Goal: Task Accomplishment & Management: Use online tool/utility

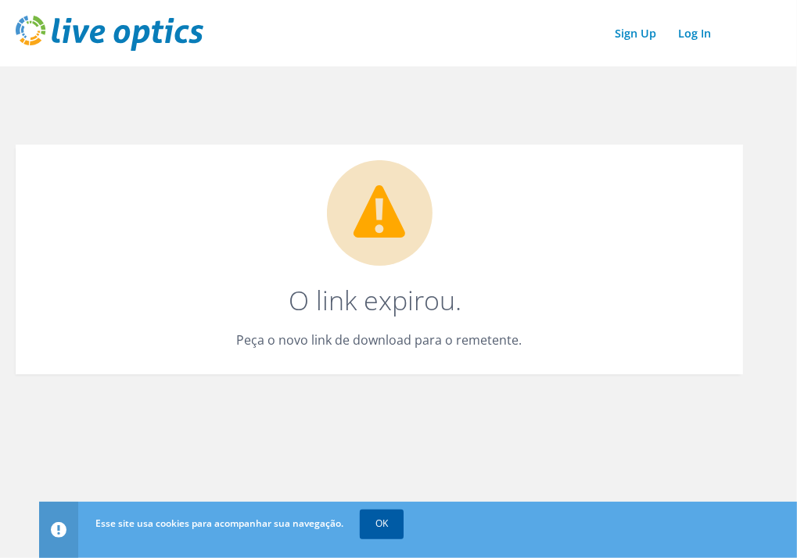
click at [374, 526] on link "OK" at bounding box center [382, 524] width 44 height 28
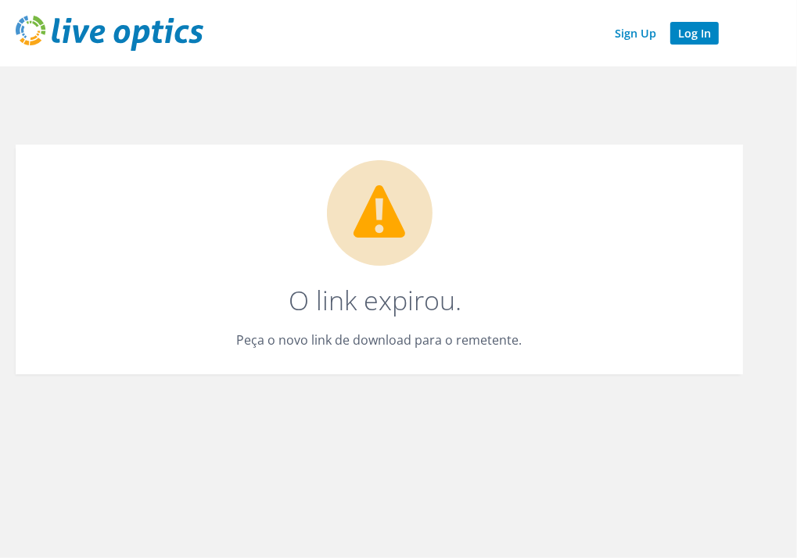
click at [689, 31] on link "Log In" at bounding box center [694, 33] width 48 height 23
